Goal: Task Accomplishment & Management: Use online tool/utility

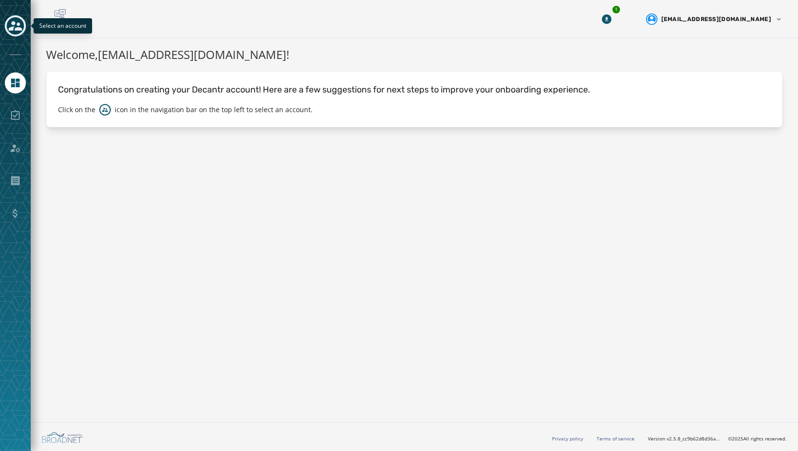
click at [8, 28] on div "Toggle account select drawer" at bounding box center [15, 25] width 17 height 17
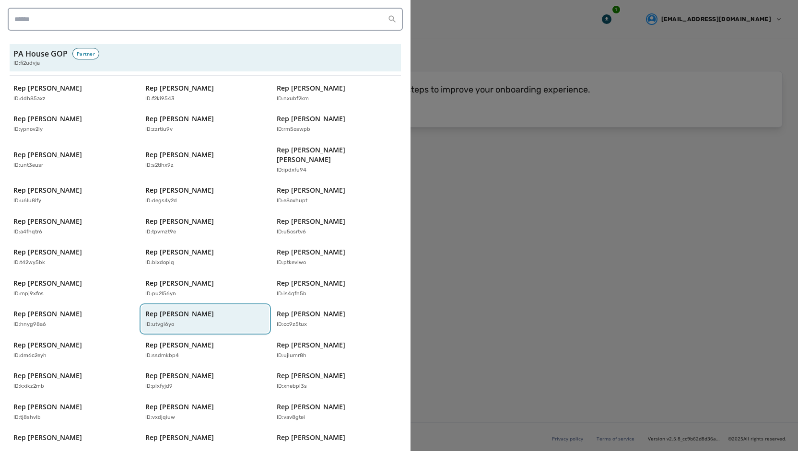
click at [198, 309] on p "Rep [PERSON_NAME]" at bounding box center [179, 314] width 69 height 10
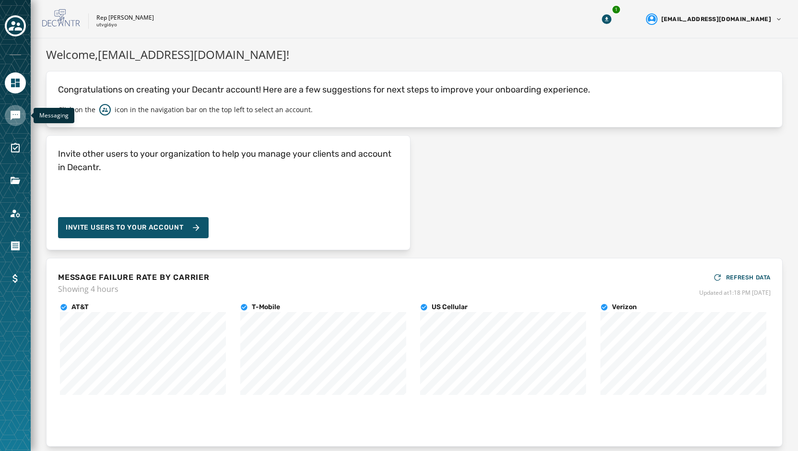
click at [20, 121] on link "Navigate to Messaging" at bounding box center [15, 115] width 21 height 21
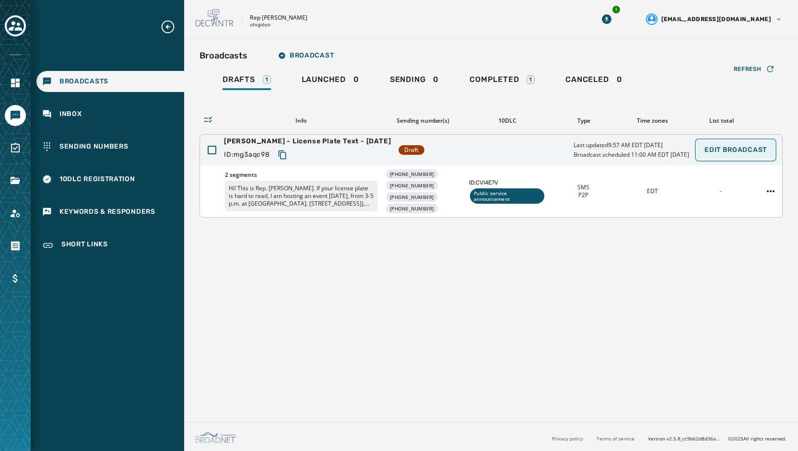
click at [734, 150] on span "Edit Broadcast" at bounding box center [735, 150] width 62 height 8
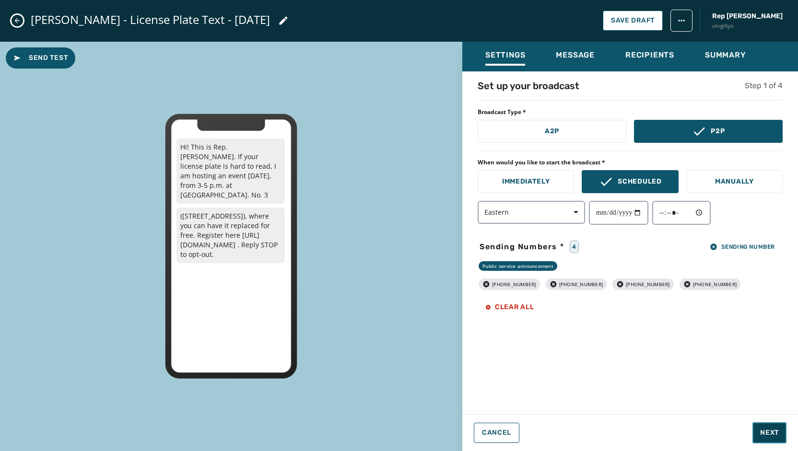
click at [770, 433] on span "Next" at bounding box center [769, 433] width 19 height 10
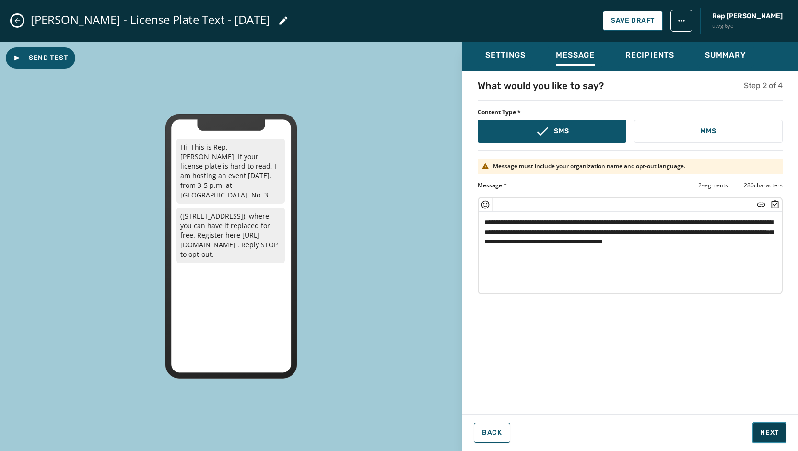
click at [770, 432] on span "Next" at bounding box center [769, 433] width 19 height 10
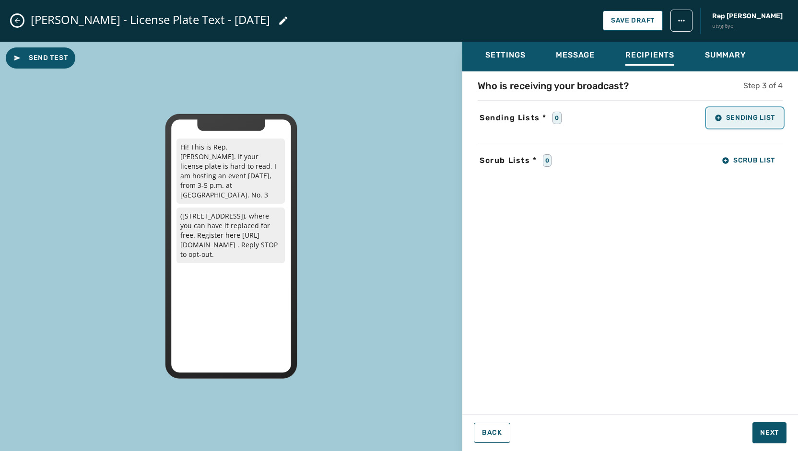
click at [742, 121] on span "Sending List" at bounding box center [744, 118] width 60 height 8
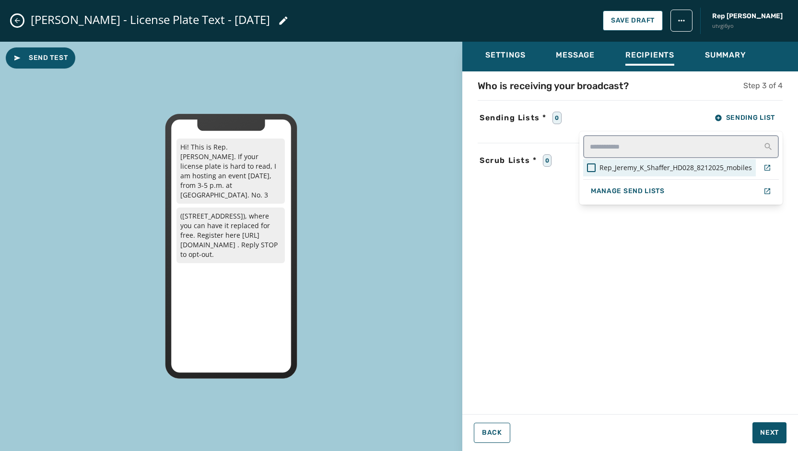
click at [640, 169] on span "Rep_Jeremy_K_Shaffer_HD028_8212025_mobiles" at bounding box center [675, 168] width 152 height 10
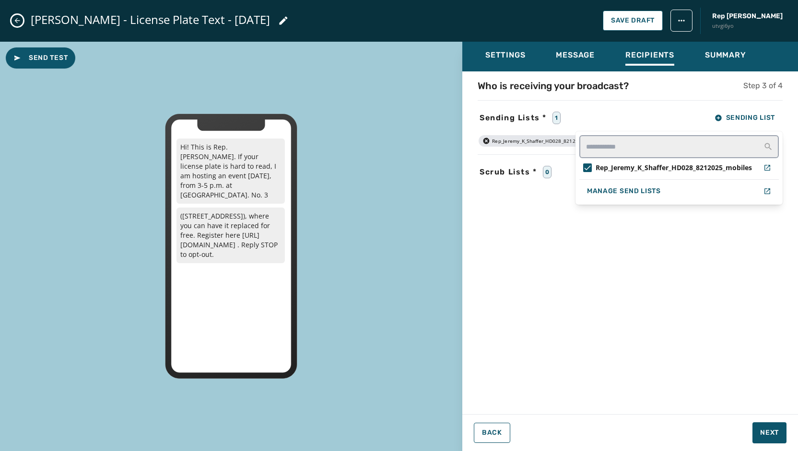
click at [763, 424] on div "Settings Message Recipients Summary Who is receiving your broadcast? Step 3 of …" at bounding box center [630, 243] width 336 height 402
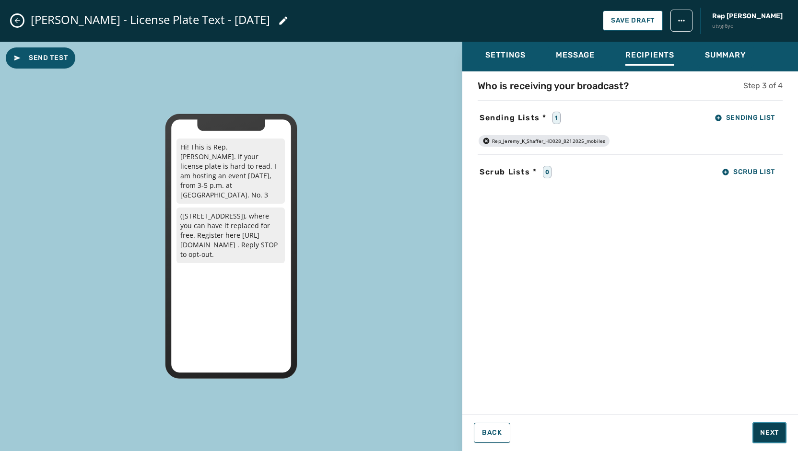
click at [766, 439] on button "Next" at bounding box center [769, 432] width 34 height 21
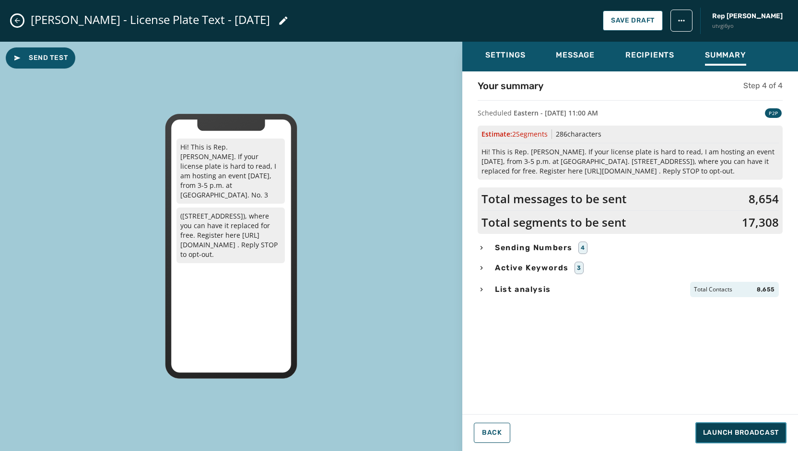
click at [729, 435] on span "Launch Broadcast" at bounding box center [741, 433] width 76 height 10
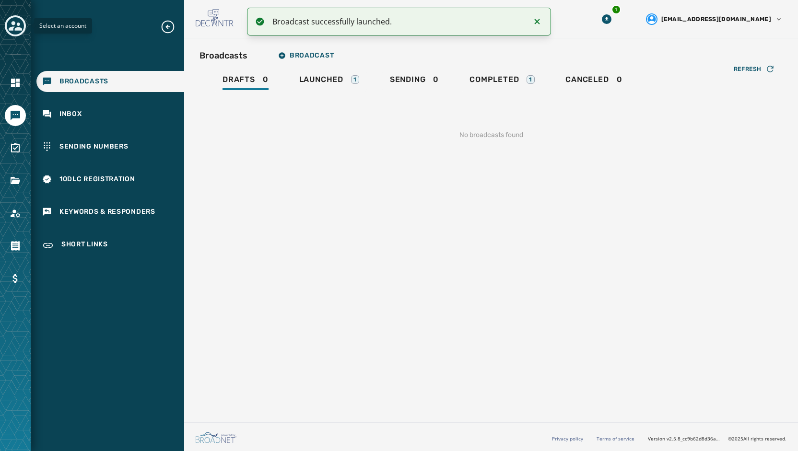
click at [15, 26] on icon "Toggle account select drawer" at bounding box center [15, 25] width 13 height 13
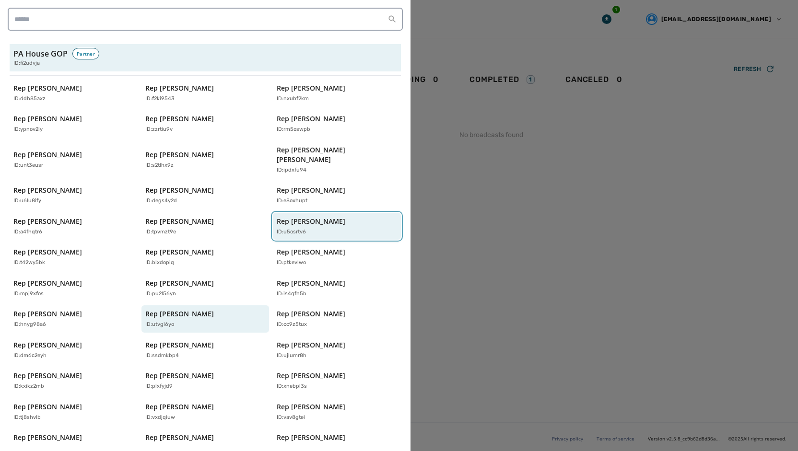
click at [304, 217] on p "Rep [PERSON_NAME]" at bounding box center [311, 222] width 69 height 10
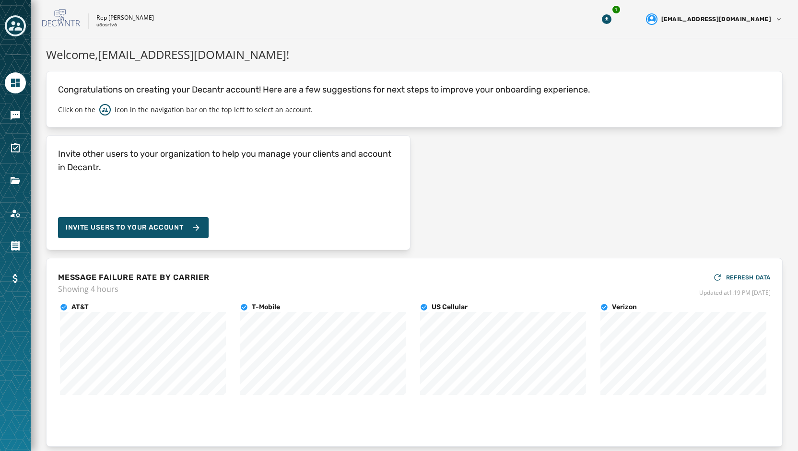
click at [26, 112] on div at bounding box center [15, 225] width 31 height 451
click at [18, 113] on icon "Navigate to Messaging" at bounding box center [16, 116] width 10 height 10
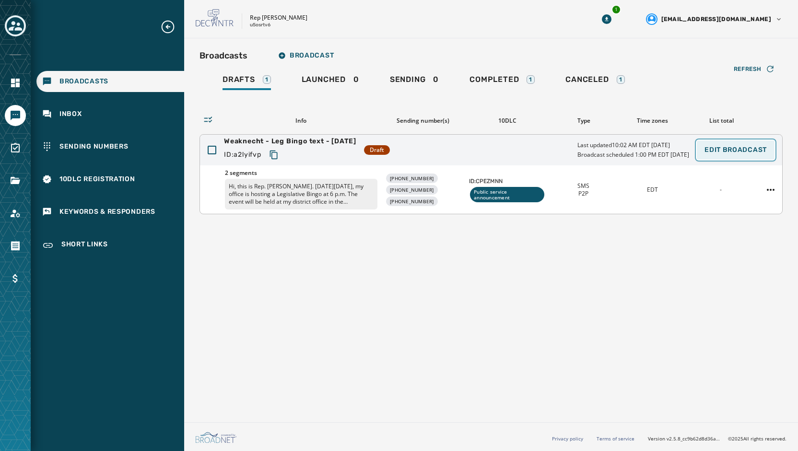
click at [708, 146] on span "Edit Broadcast" at bounding box center [735, 150] width 62 height 8
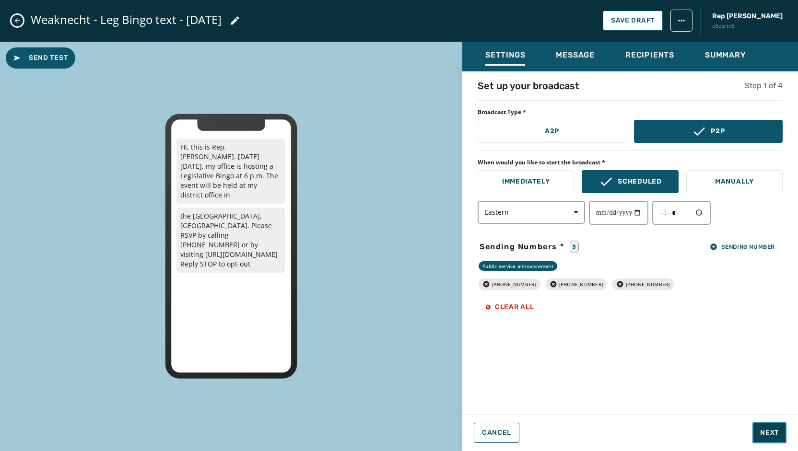
click at [762, 431] on span "Next" at bounding box center [769, 433] width 19 height 10
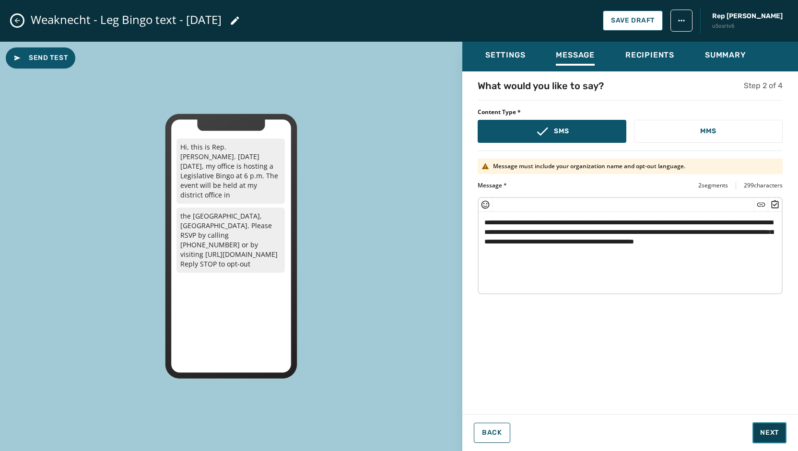
click at [772, 433] on span "Next" at bounding box center [769, 433] width 19 height 10
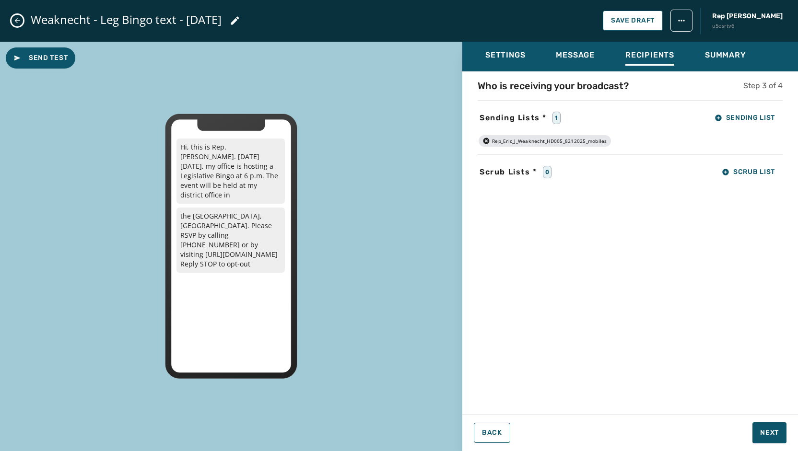
click at [736, 101] on div "Who is receiving your broadcast? Step 3 of 4 Sending Lists * 1 Sending List Rep…" at bounding box center [630, 240] width 336 height 322
click at [773, 435] on span "Next" at bounding box center [769, 433] width 19 height 10
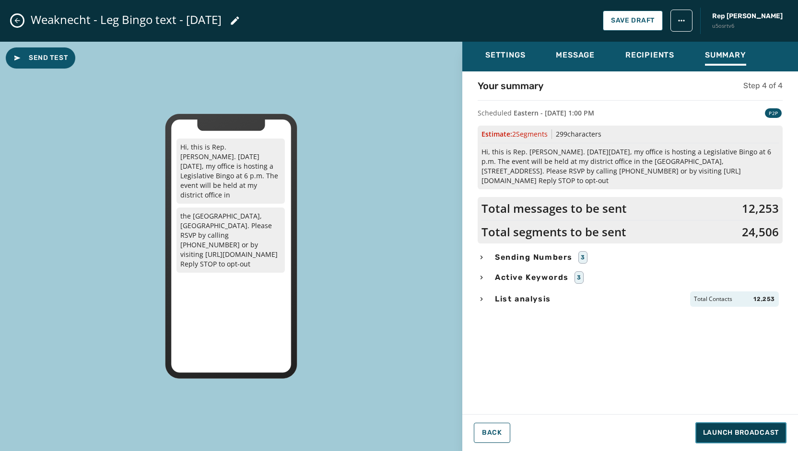
click at [773, 435] on span "Launch Broadcast" at bounding box center [741, 433] width 76 height 10
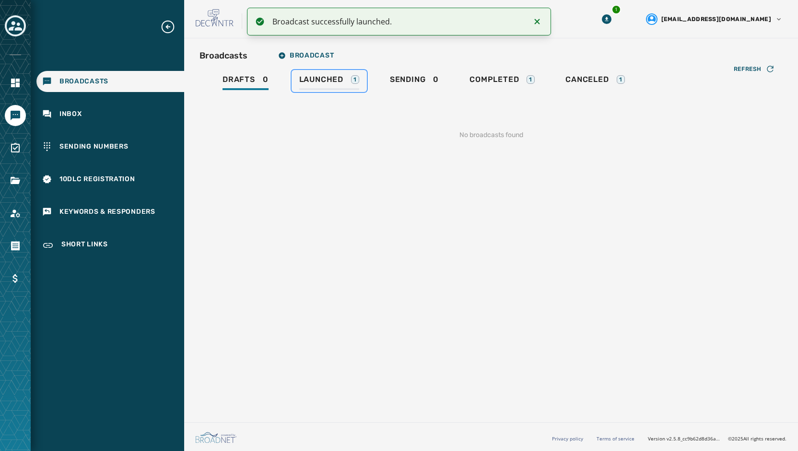
click at [325, 80] on span "Launched" at bounding box center [321, 80] width 44 height 10
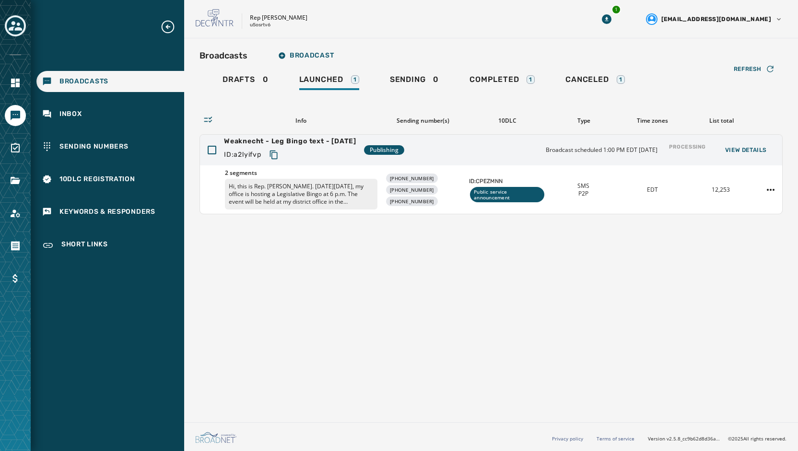
click at [17, 39] on div at bounding box center [15, 225] width 31 height 451
click at [14, 31] on icon "Toggle account select drawer" at bounding box center [15, 25] width 13 height 13
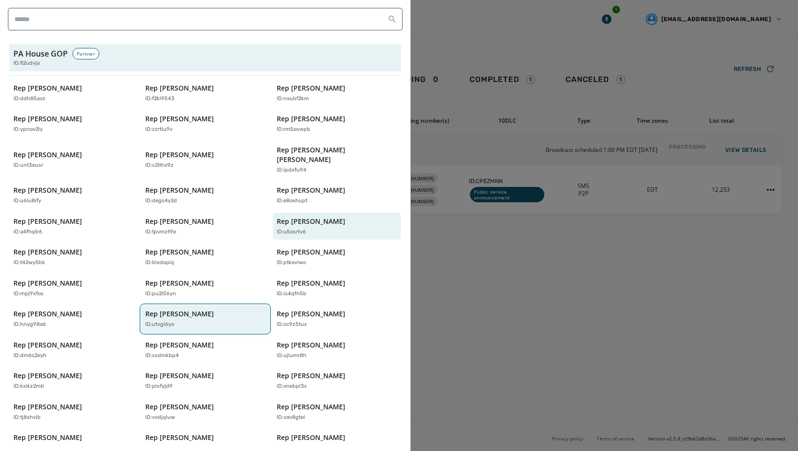
click at [184, 309] on p "Rep [PERSON_NAME]" at bounding box center [179, 314] width 69 height 10
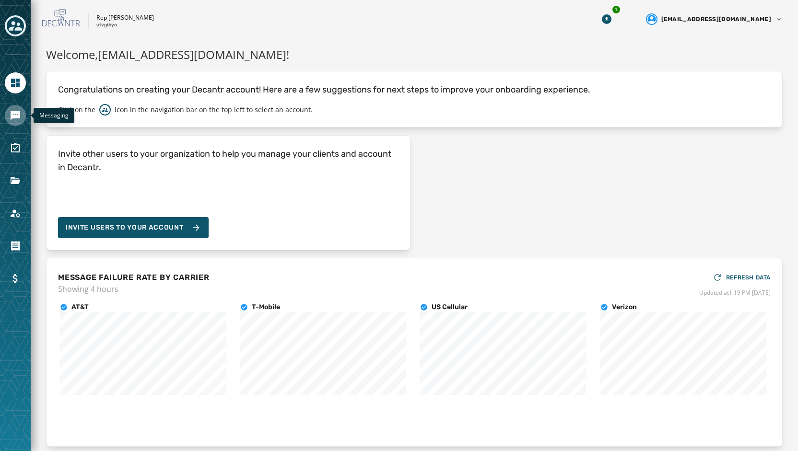
click at [18, 123] on link "Navigate to Messaging" at bounding box center [15, 115] width 21 height 21
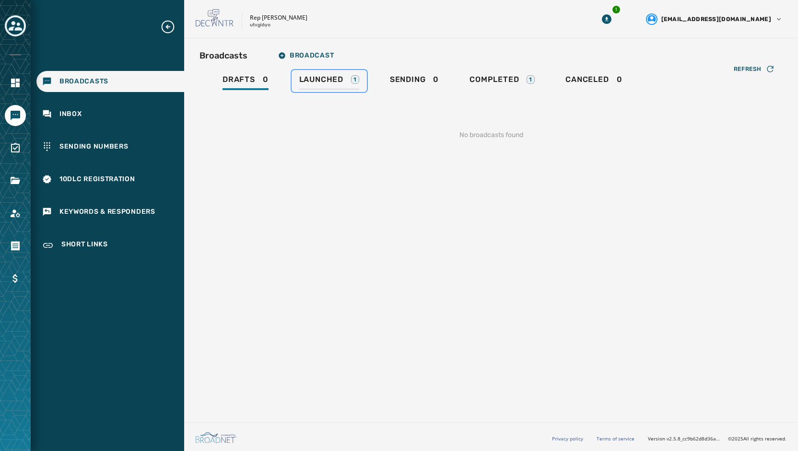
click at [338, 78] on span "Launched" at bounding box center [321, 80] width 44 height 10
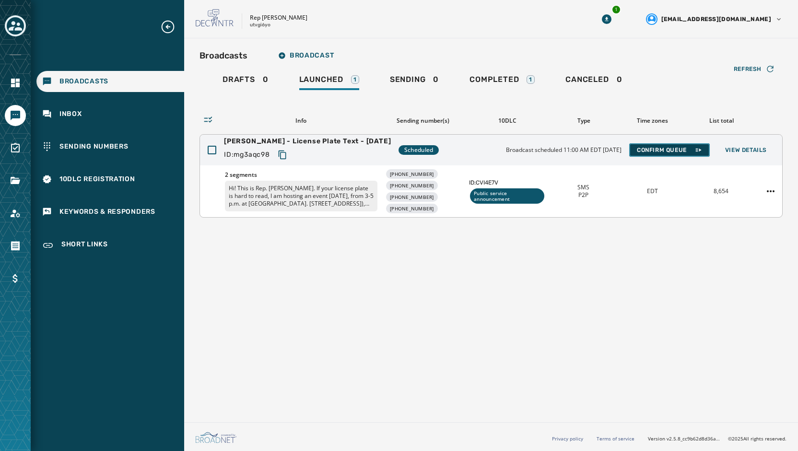
click at [659, 146] on span "Confirm Queue" at bounding box center [669, 150] width 65 height 8
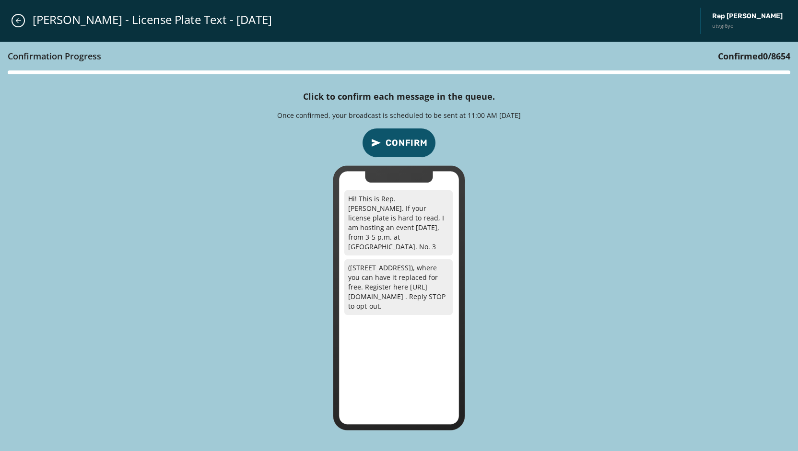
click at [398, 160] on div "Confirmation Progress Confirmed 0 / 8654 Click to confirm each message in the q…" at bounding box center [399, 247] width 798 height 410
click at [400, 141] on span "Confirm" at bounding box center [407, 142] width 42 height 13
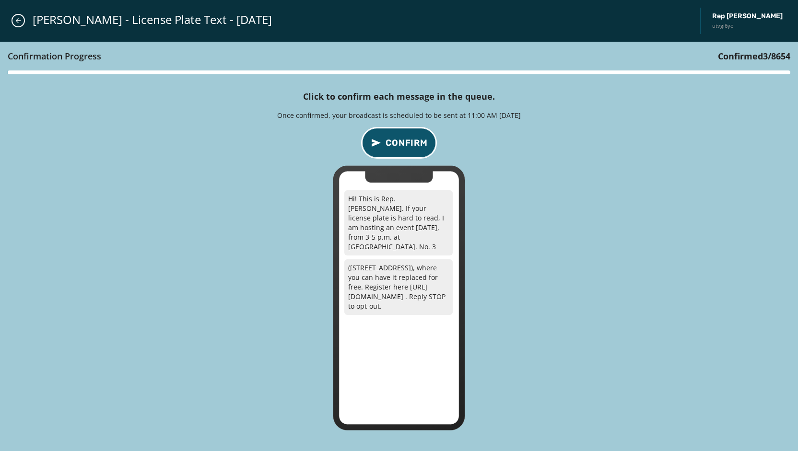
click at [400, 141] on span "Confirm" at bounding box center [407, 142] width 42 height 13
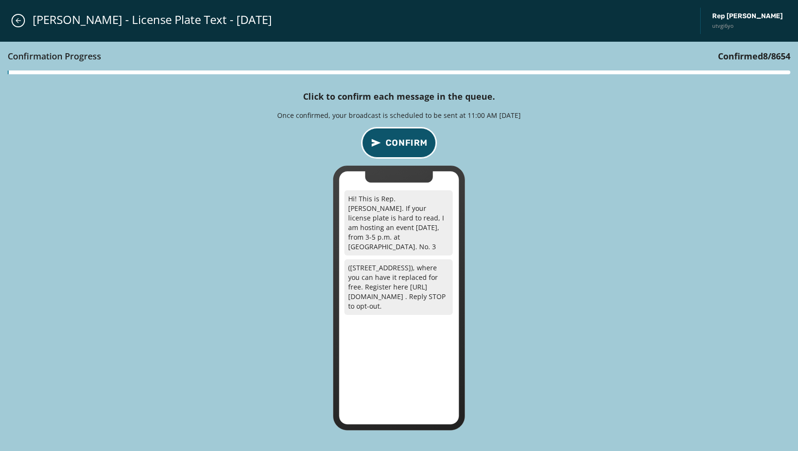
click at [400, 141] on span "Confirm" at bounding box center [407, 142] width 42 height 13
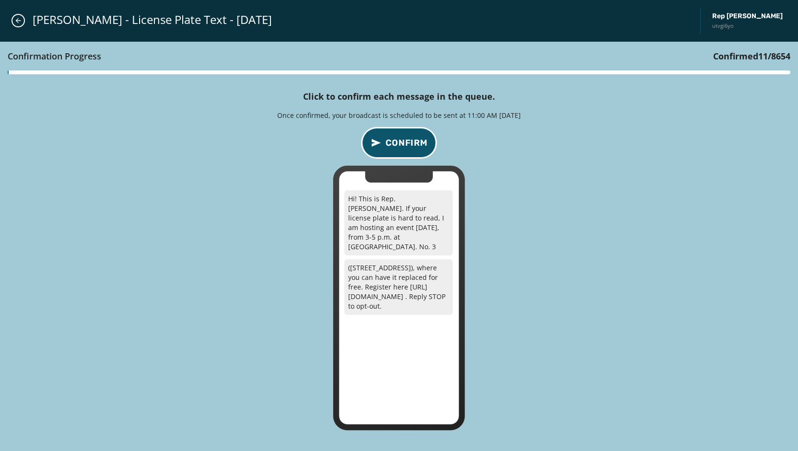
click at [400, 141] on span "Confirm" at bounding box center [407, 142] width 42 height 13
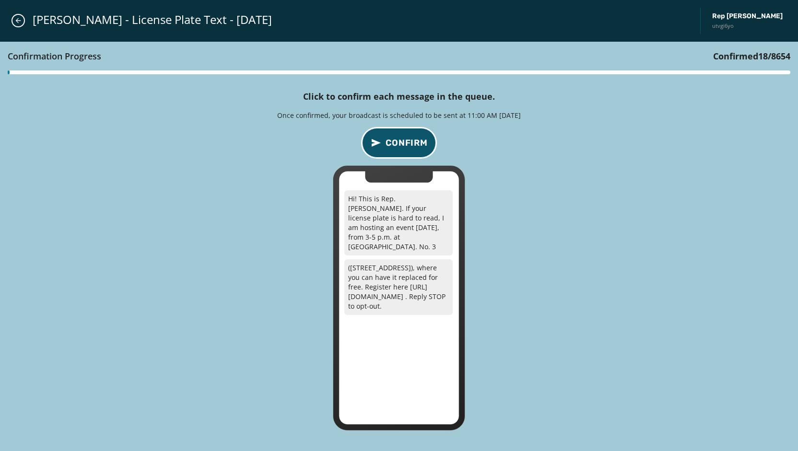
click at [400, 141] on span "Confirm" at bounding box center [407, 142] width 42 height 13
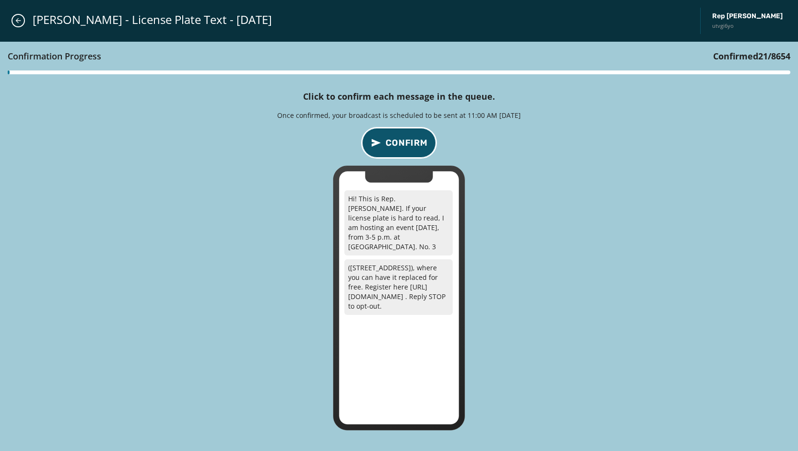
click at [400, 141] on span "Confirm" at bounding box center [407, 142] width 42 height 13
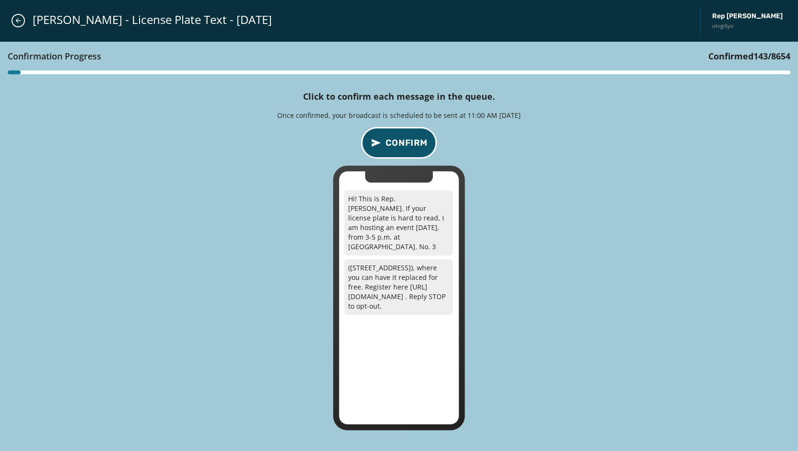
click at [400, 141] on span "Confirm" at bounding box center [407, 142] width 42 height 13
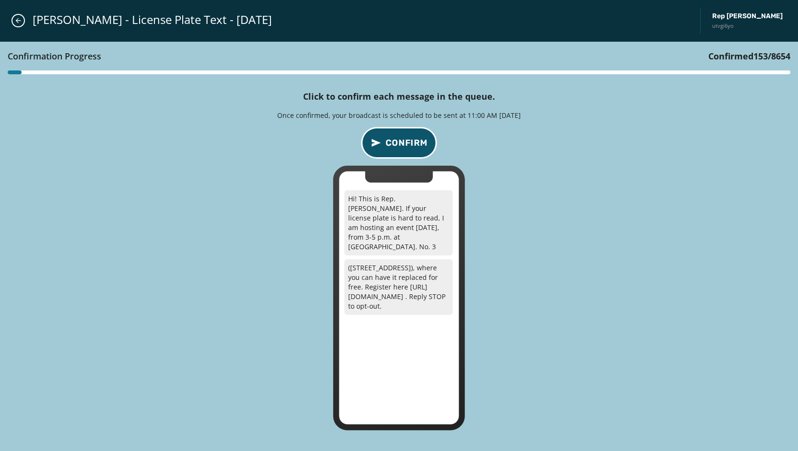
click at [400, 141] on span "Confirm" at bounding box center [407, 142] width 42 height 13
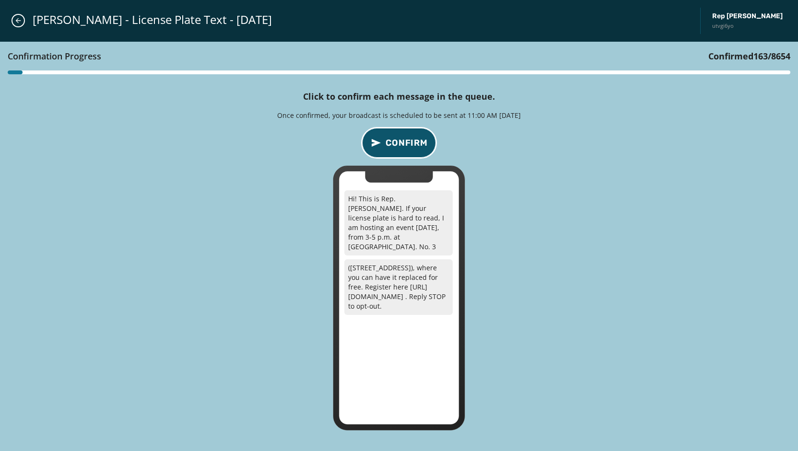
click at [400, 141] on span "Confirm" at bounding box center [407, 142] width 42 height 13
click at [400, 140] on span "Confirm" at bounding box center [407, 142] width 42 height 13
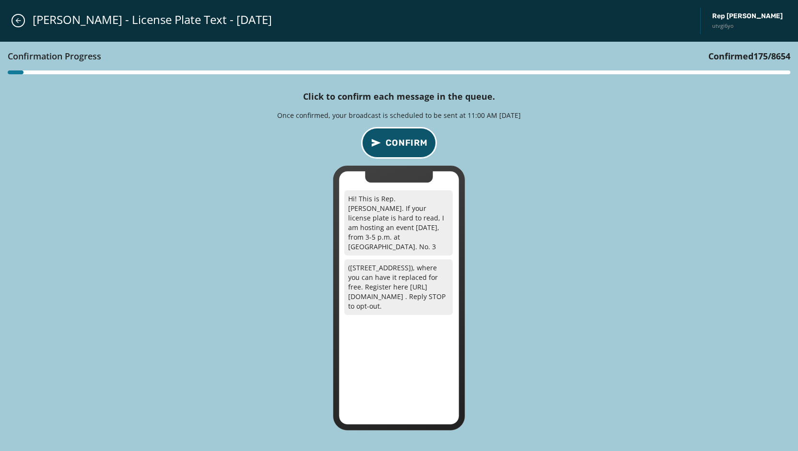
click at [400, 140] on span "Confirm" at bounding box center [407, 142] width 42 height 13
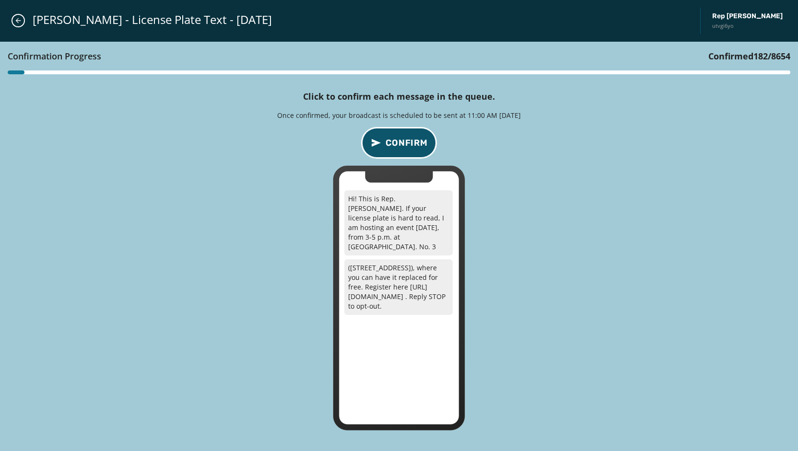
click at [400, 140] on span "Confirm" at bounding box center [407, 142] width 42 height 13
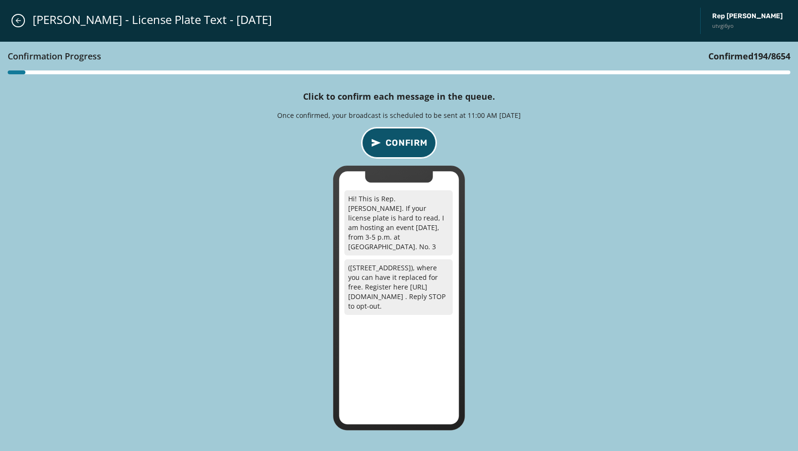
click at [400, 140] on span "Confirm" at bounding box center [407, 142] width 42 height 13
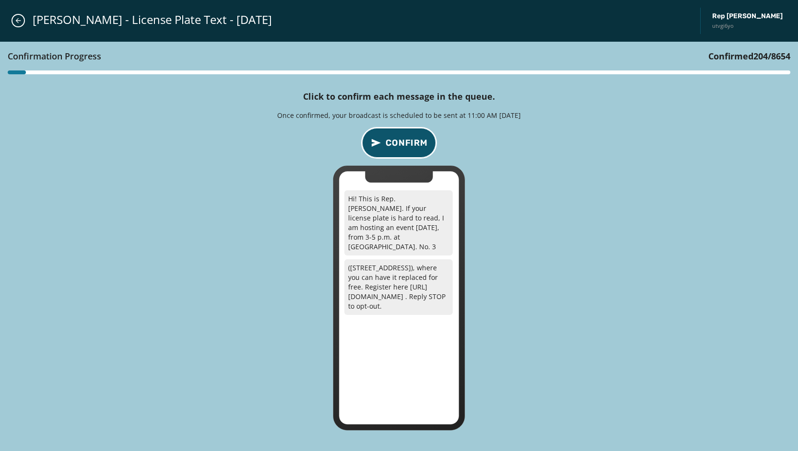
click at [400, 140] on span "Confirm" at bounding box center [407, 142] width 42 height 13
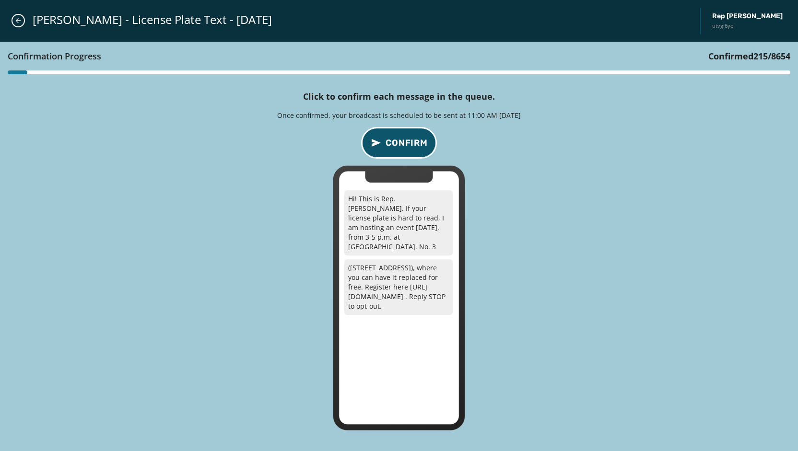
click at [400, 140] on span "Confirm" at bounding box center [407, 142] width 42 height 13
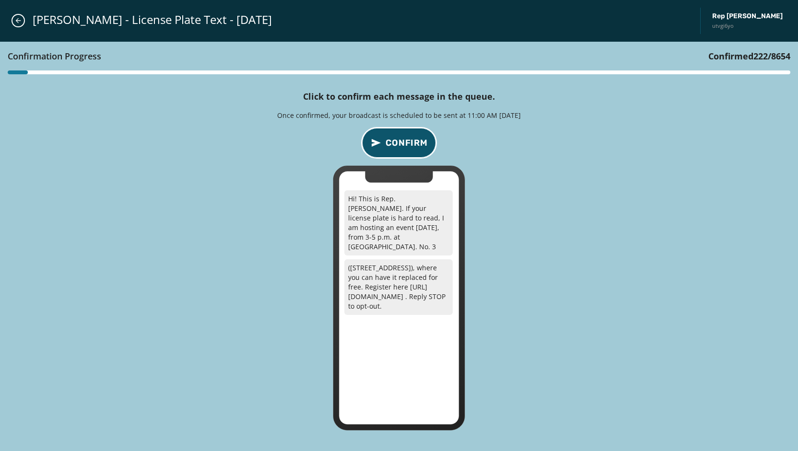
click at [400, 140] on span "Confirm" at bounding box center [407, 142] width 42 height 13
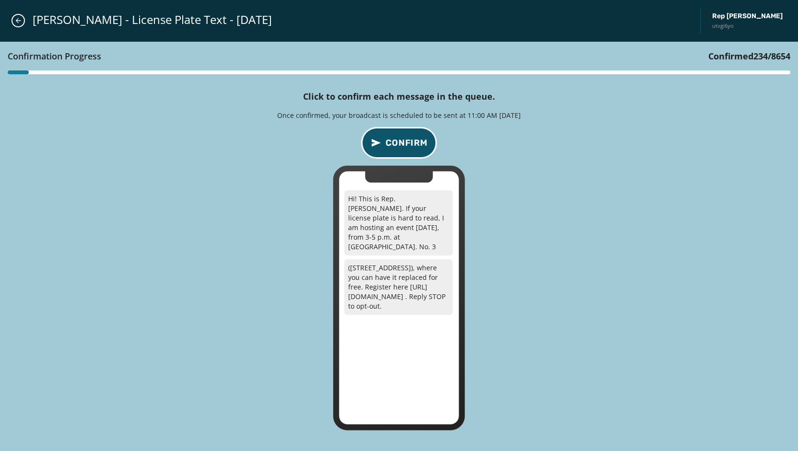
click at [400, 140] on span "Confirm" at bounding box center [407, 142] width 42 height 13
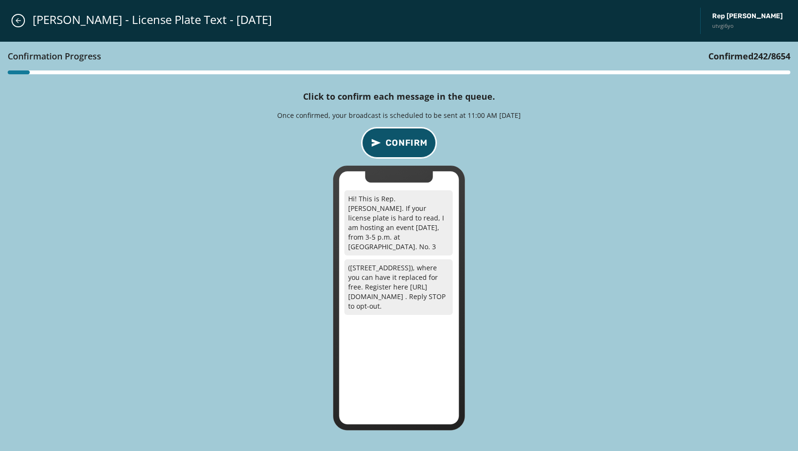
click at [400, 140] on span "Confirm" at bounding box center [407, 142] width 42 height 13
